Goal: Navigation & Orientation: Understand site structure

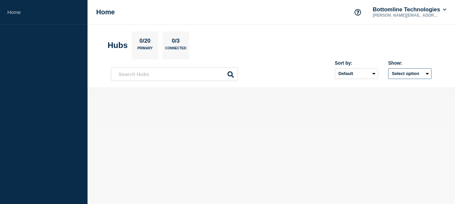
click at [402, 73] on button "Select option" at bounding box center [409, 73] width 43 height 11
click at [357, 75] on select "Default Last added Last updated Most active A-Z" at bounding box center [356, 73] width 43 height 11
